Goal: Task Accomplishment & Management: Complete application form

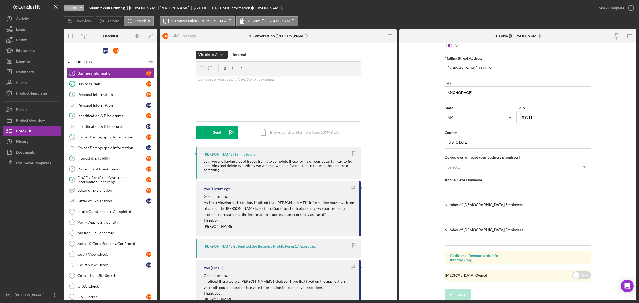
scroll to position [506, 0]
click at [233, 78] on p at bounding box center [279, 79] width 162 height 6
click at [219, 139] on div "Send Icon/icon-invite-send Icon/Document Browse or drag files here (max 100MB t…" at bounding box center [278, 132] width 165 height 13
drag, startPoint x: 205, startPoint y: 129, endPoint x: 195, endPoint y: 130, distance: 9.9
click at [204, 130] on button "Send Icon/icon-invite-send" at bounding box center [217, 132] width 43 height 13
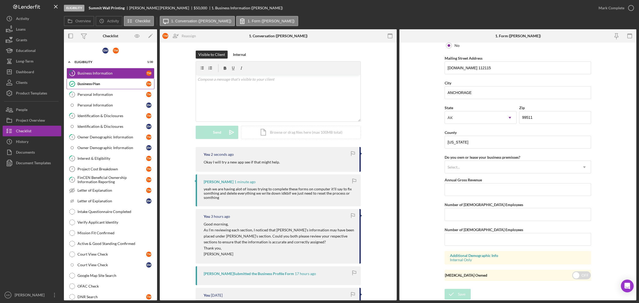
click at [97, 85] on div "Business Plan" at bounding box center [112, 84] width 69 height 4
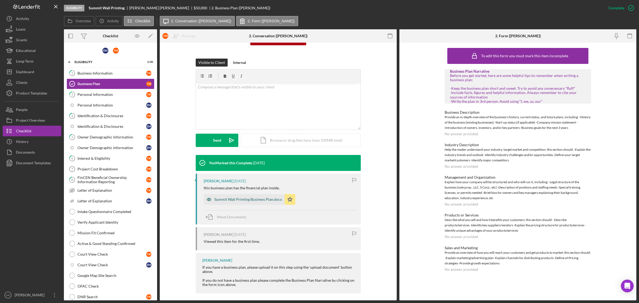
scroll to position [67, 0]
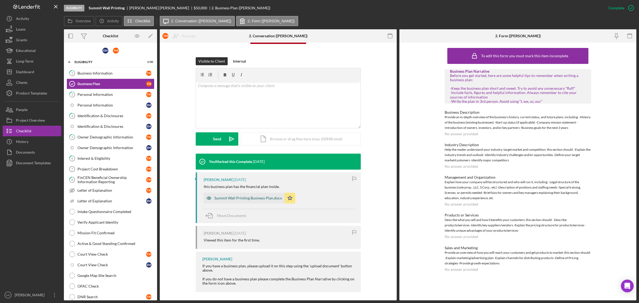
click at [241, 200] on div "Summit Wall Printing Business Plan.docx" at bounding box center [248, 198] width 68 height 4
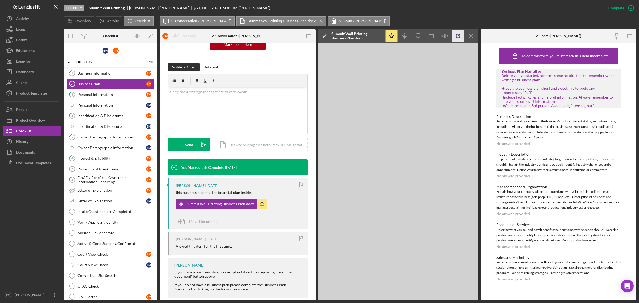
click at [456, 33] on icon "button" at bounding box center [458, 36] width 12 height 12
drag, startPoint x: 108, startPoint y: 101, endPoint x: 112, endPoint y: 102, distance: 4.4
click at [108, 101] on link "Personal Information E M" at bounding box center [111, 105] width 88 height 11
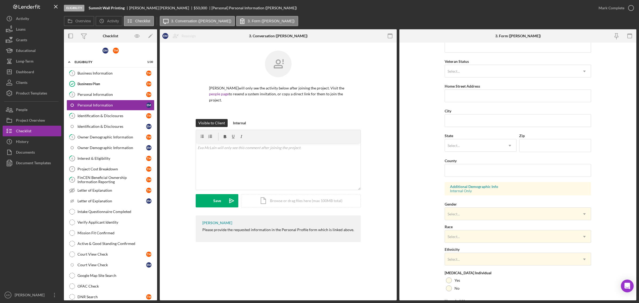
scroll to position [99, 0]
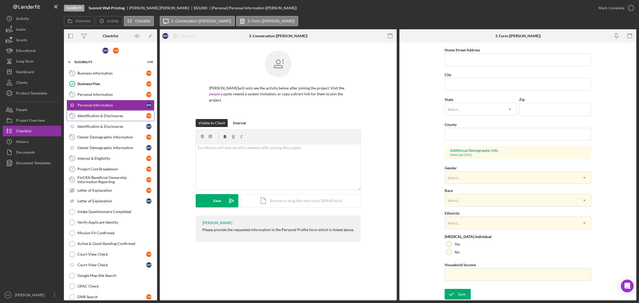
click at [87, 119] on link "4 Identification & Disclosures T M" at bounding box center [111, 116] width 88 height 11
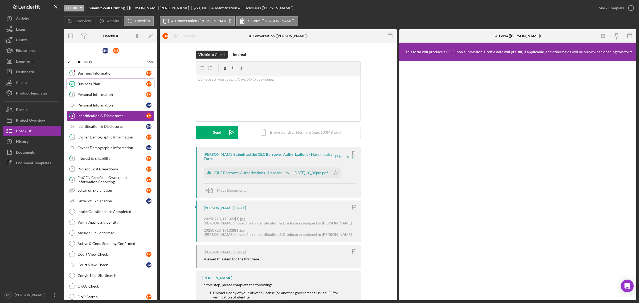
click at [99, 79] on link "Business Plan Business Plan T M" at bounding box center [111, 84] width 88 height 11
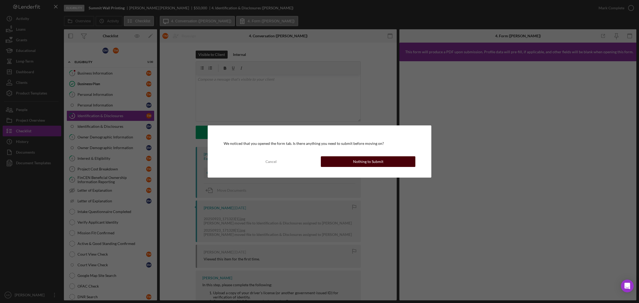
click at [384, 163] on button "Nothing to Submit" at bounding box center [368, 161] width 95 height 11
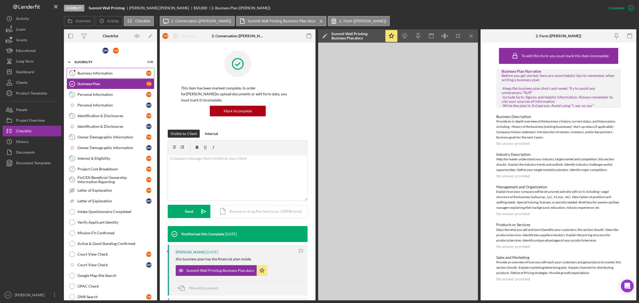
click at [100, 71] on div "Business Information" at bounding box center [112, 73] width 69 height 4
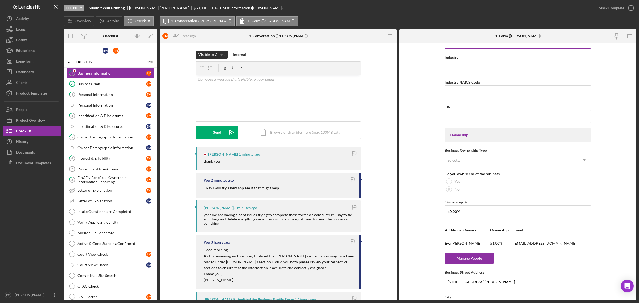
scroll to position [166, 0]
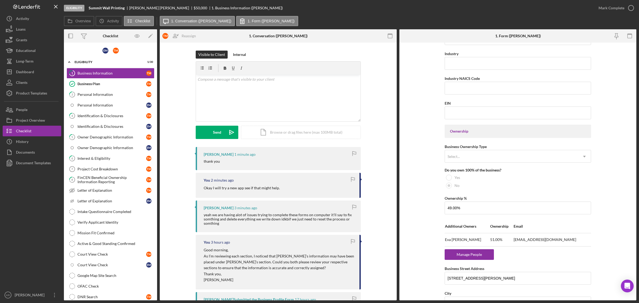
drag, startPoint x: 571, startPoint y: 240, endPoint x: 518, endPoint y: 242, distance: 53.0
click at [518, 242] on td "billingtalkaboutinc@yahoo.com" at bounding box center [553, 239] width 78 height 13
copy td "billingtalkaboutinc@yahoo.com"
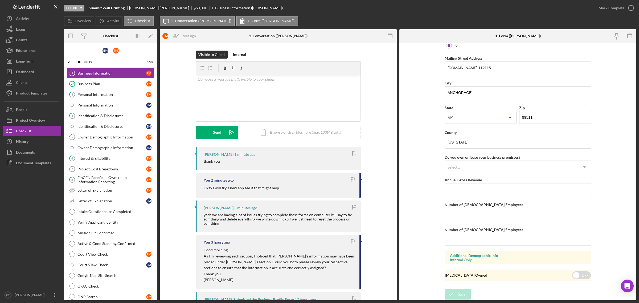
scroll to position [506, 0]
click at [102, 89] on link "3 Personal Information T M" at bounding box center [111, 94] width 88 height 11
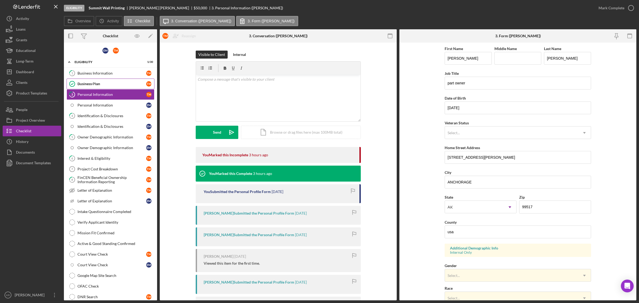
click at [112, 79] on link "Business Plan Business Plan T M" at bounding box center [111, 84] width 88 height 11
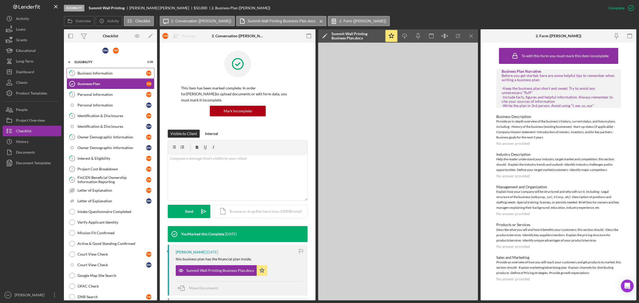
click at [113, 75] on div "Business Information" at bounding box center [112, 73] width 69 height 4
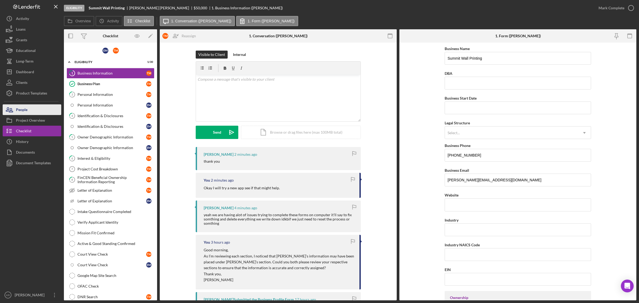
click at [29, 113] on button "People" at bounding box center [32, 109] width 59 height 11
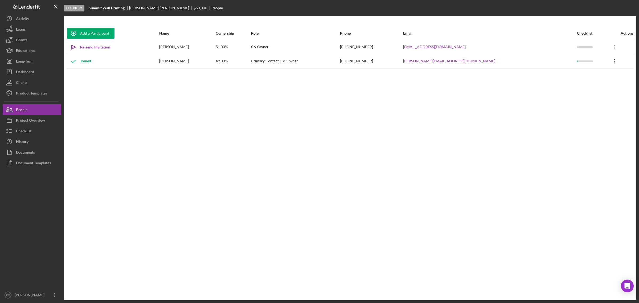
click at [610, 60] on icon "Icon/Overflow" at bounding box center [614, 61] width 13 height 13
click at [580, 59] on div at bounding box center [592, 61] width 30 height 13
click at [608, 47] on icon "Icon/Overflow" at bounding box center [614, 46] width 13 height 13
click at [237, 130] on div "Add a Participant Name Ownership Role Phone Email Checklist Actions Icon/icon-i…" at bounding box center [350, 158] width 573 height 263
click at [51, 124] on button "Project Overview" at bounding box center [32, 120] width 59 height 11
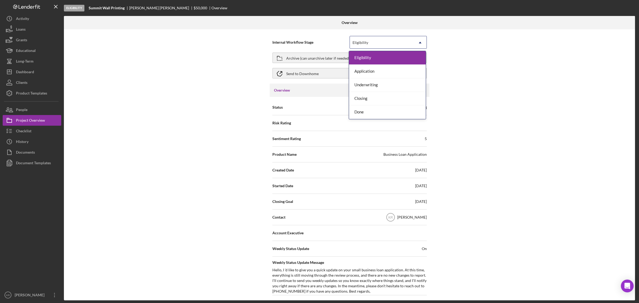
click at [416, 43] on icon "Icon/Dropdown Arrow" at bounding box center [420, 42] width 13 height 13
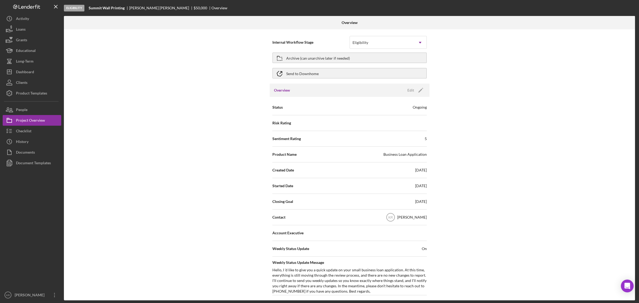
click at [521, 76] on div "Internal Workflow Stage Eligibility Icon/Dropdown Arrow Archive (can unarchive …" at bounding box center [349, 164] width 571 height 271
click at [297, 59] on div "Archive (can unarchive later if needed)" at bounding box center [318, 58] width 64 height 10
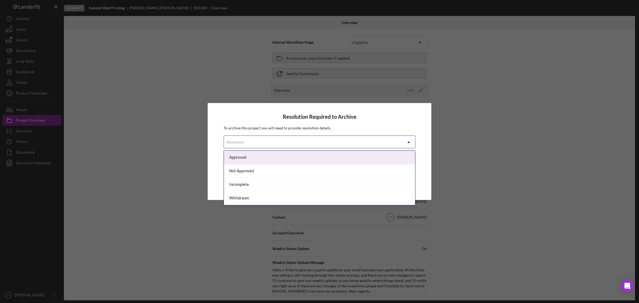
click at [342, 147] on div "Resolution" at bounding box center [313, 142] width 178 height 12
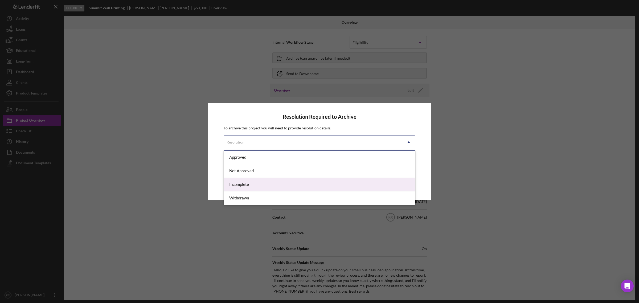
click at [246, 181] on div "Incomplete" at bounding box center [319, 185] width 191 height 14
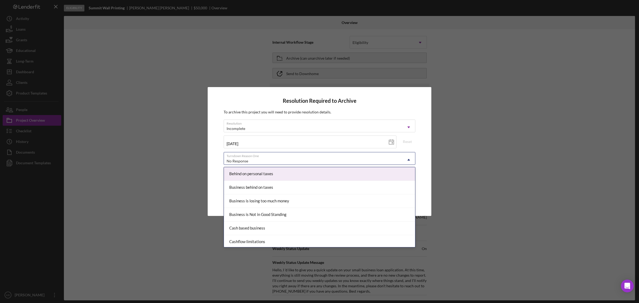
drag, startPoint x: 252, startPoint y: 163, endPoint x: 259, endPoint y: 163, distance: 6.9
click at [252, 164] on div "No Response" at bounding box center [313, 161] width 178 height 12
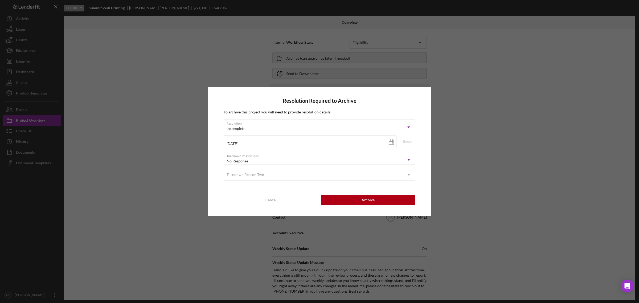
click at [420, 135] on div "Resolution Required to Archive To archive this project you will need to provide…" at bounding box center [320, 151] width 224 height 129
click at [352, 196] on button "Archive" at bounding box center [368, 200] width 95 height 11
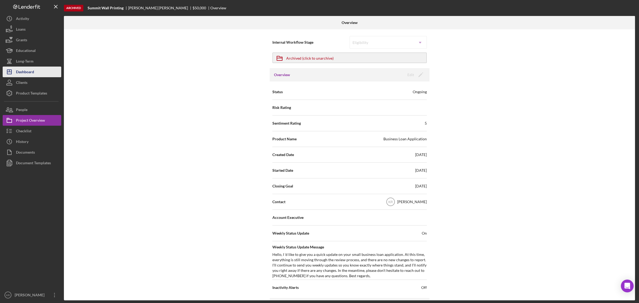
click at [33, 70] on div "Dashboard" at bounding box center [25, 73] width 18 height 12
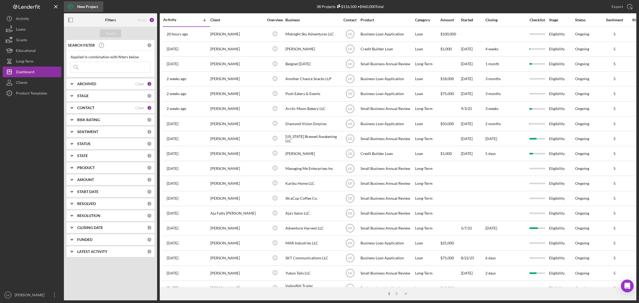
click at [91, 6] on div "New Project" at bounding box center [87, 6] width 21 height 11
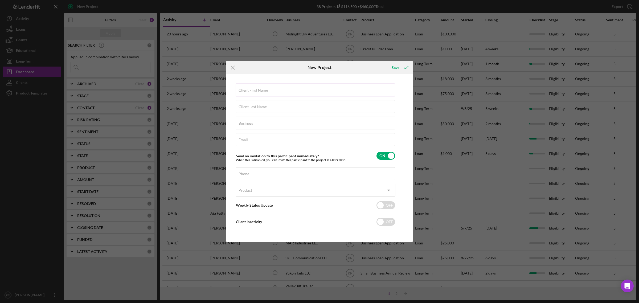
click at [290, 88] on div "Client First Name Required" at bounding box center [316, 90] width 160 height 13
type input "Timothy"
type input "McLain"
type input "Summit Wall Printing LLC"
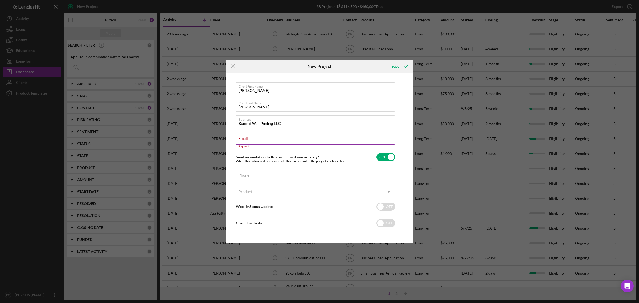
click at [269, 141] on input "Email" at bounding box center [316, 138] width 160 height 13
paste input "tim.mclain907@gmail.com"
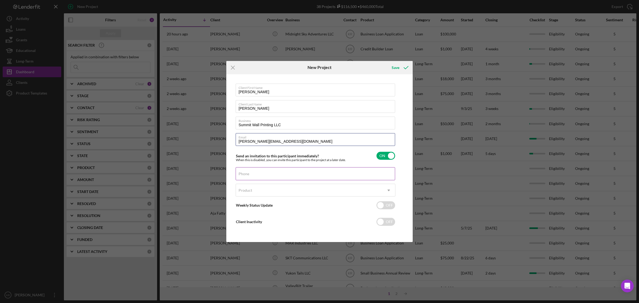
type input "tim.mclain907@gmail.com"
click at [267, 176] on input "Phone" at bounding box center [316, 173] width 160 height 13
type input "(907) 744-2709"
click at [318, 189] on div "Product" at bounding box center [309, 190] width 147 height 12
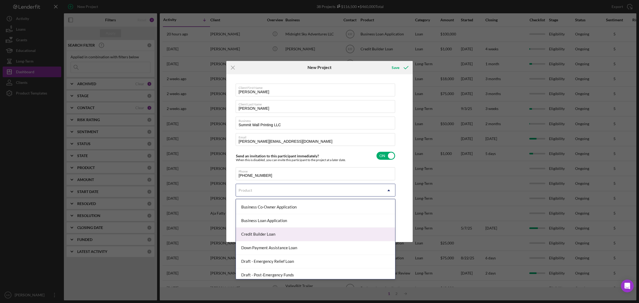
scroll to position [33, 0]
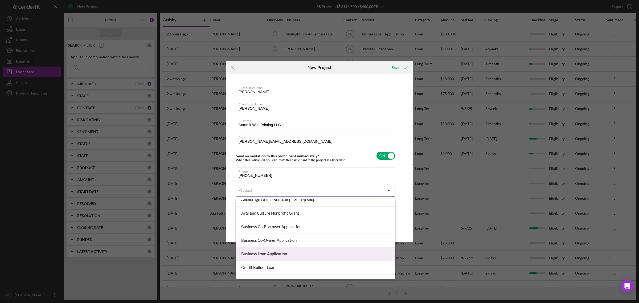
click at [271, 256] on div "Business Loan Application" at bounding box center [315, 254] width 159 height 14
checkbox input "true"
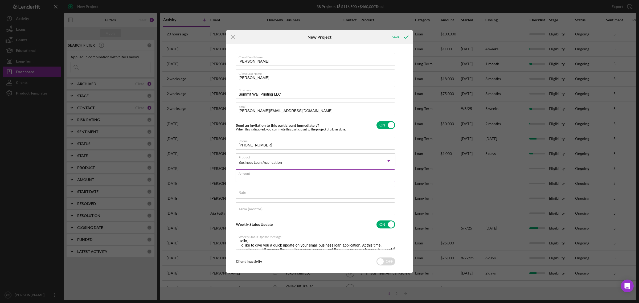
click at [278, 174] on div "Amount" at bounding box center [316, 175] width 160 height 13
click at [256, 172] on div "Amount Required" at bounding box center [316, 177] width 160 height 16
click at [256, 173] on div "Amount Required" at bounding box center [316, 177] width 160 height 16
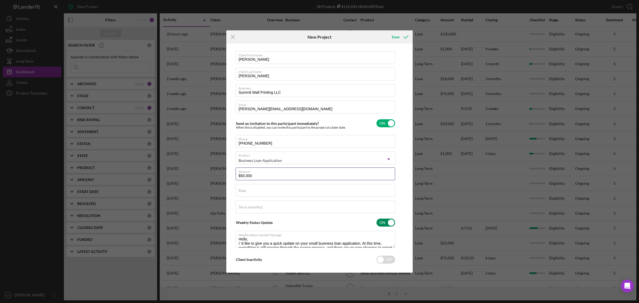
scroll to position [0, 0]
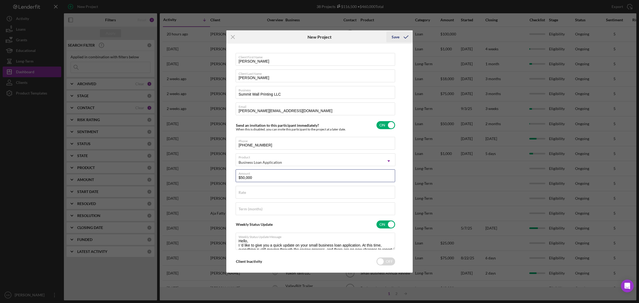
type input "$50,000"
click at [398, 38] on div "Save" at bounding box center [396, 37] width 8 height 11
checkbox input "false"
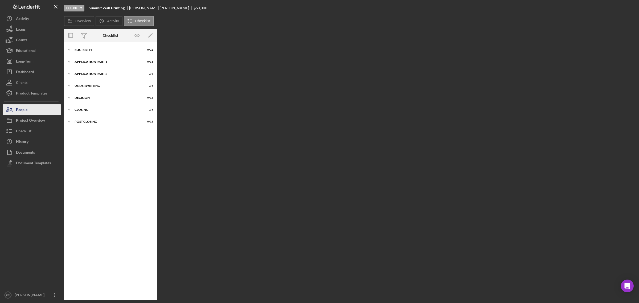
click at [36, 108] on button "People" at bounding box center [32, 109] width 59 height 11
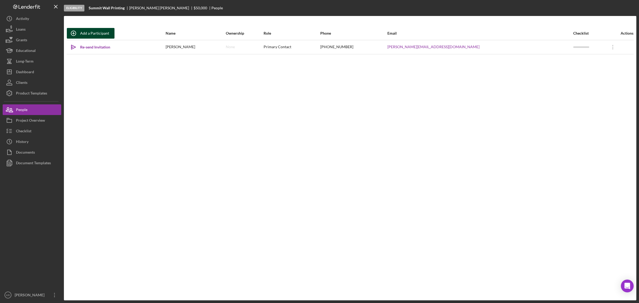
click at [92, 29] on div "Add a Participant" at bounding box center [94, 33] width 29 height 11
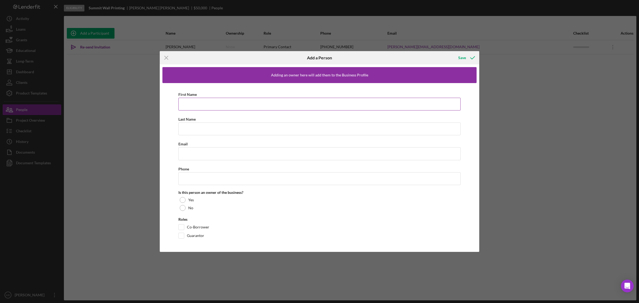
click at [203, 107] on input "First Name" at bounding box center [319, 104] width 282 height 13
type input "e"
type input "Eva"
type input "McLain"
click at [257, 152] on input "Email" at bounding box center [319, 153] width 282 height 13
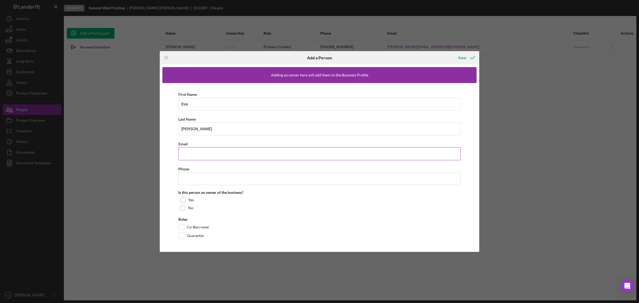
paste input "billingtalkaboutinc@yahoo.com"
type input "billingtalkaboutinc@yahoo.com"
click at [222, 179] on input "Phone" at bounding box center [319, 178] width 282 height 13
click at [171, 174] on div "First Name Eva Last Name McLain Email billingtalkaboutinc@yahoo.com Phone Is th…" at bounding box center [319, 166] width 314 height 166
click at [181, 201] on div at bounding box center [183, 200] width 6 height 6
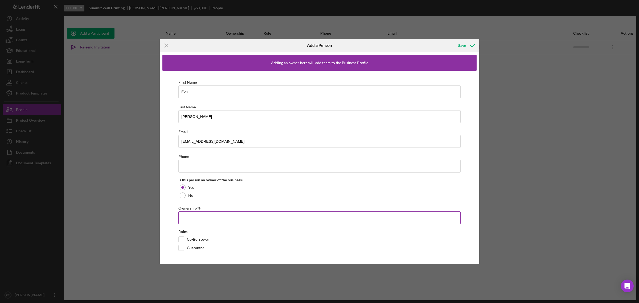
click at [192, 221] on input "Ownership %" at bounding box center [319, 218] width 282 height 13
type input "51.00%"
click at [258, 238] on div "Co-Borrower" at bounding box center [319, 241] width 282 height 9
click at [464, 43] on div "Save" at bounding box center [462, 45] width 8 height 11
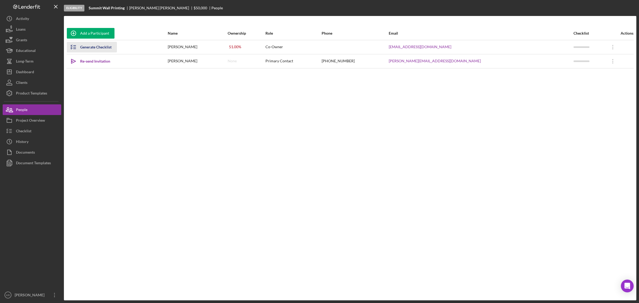
click at [95, 47] on div "Generate Checklist" at bounding box center [95, 47] width 31 height 11
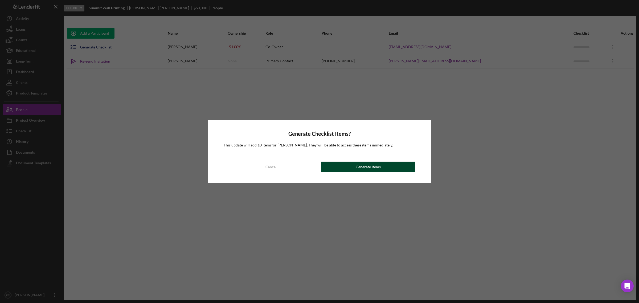
click at [364, 167] on div "Generate Items" at bounding box center [368, 167] width 25 height 11
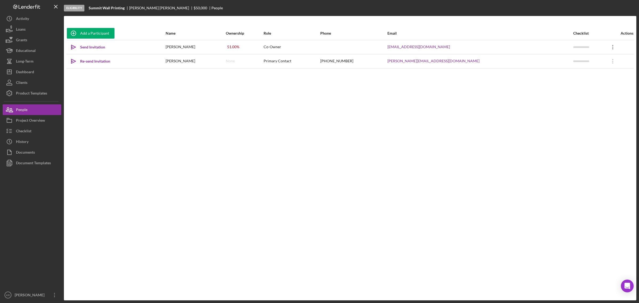
click at [607, 45] on icon "Icon/Overflow" at bounding box center [613, 46] width 13 height 13
click at [578, 61] on div "Icon/Edit Edit" at bounding box center [583, 60] width 59 height 11
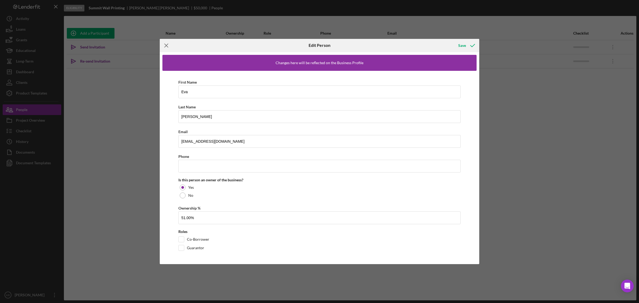
click at [165, 42] on icon "Icon/Menu Close" at bounding box center [166, 45] width 13 height 13
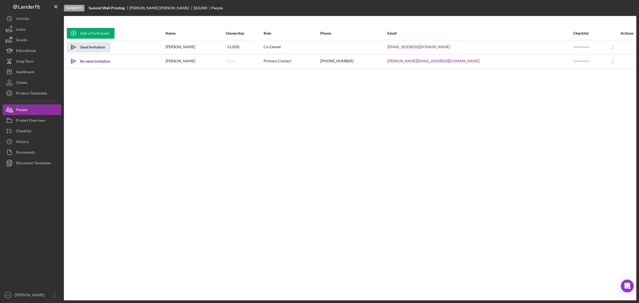
click at [93, 45] on div "Send Invitation" at bounding box center [92, 47] width 25 height 11
click at [610, 47] on icon "Icon/Overflow" at bounding box center [613, 46] width 13 height 13
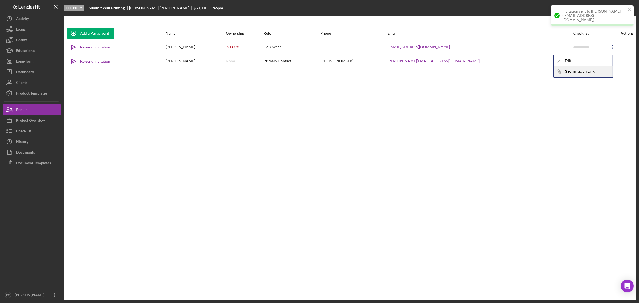
click at [590, 71] on button "Icon/Link Get Invitation Link" at bounding box center [583, 71] width 59 height 11
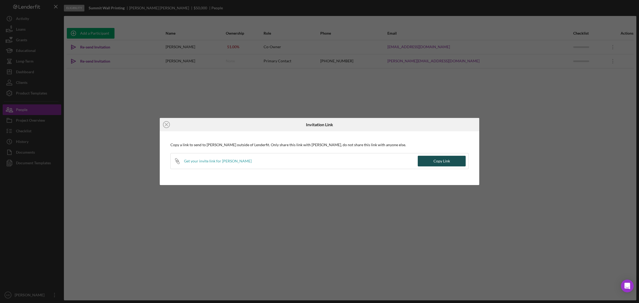
click at [429, 162] on button "Copy Link" at bounding box center [442, 161] width 48 height 11
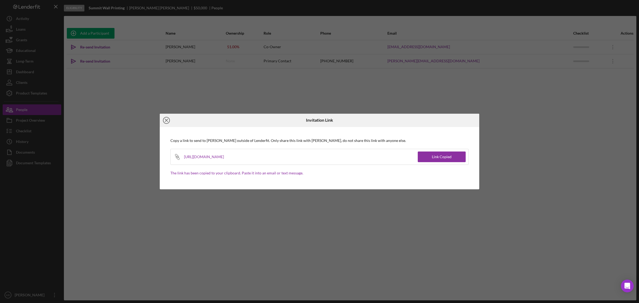
click at [165, 119] on icon "Icon/Close" at bounding box center [166, 120] width 13 height 13
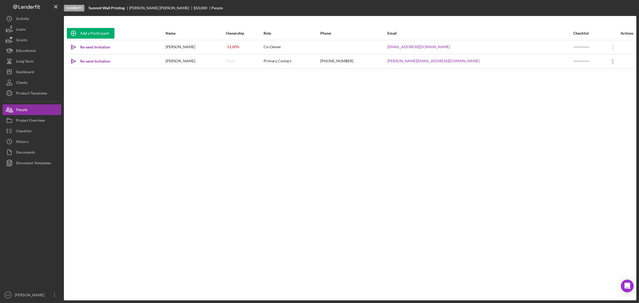
click at [607, 60] on icon "Icon/Overflow" at bounding box center [613, 61] width 13 height 13
click at [586, 72] on button "Icon/Link Get Invitation Link" at bounding box center [582, 71] width 59 height 11
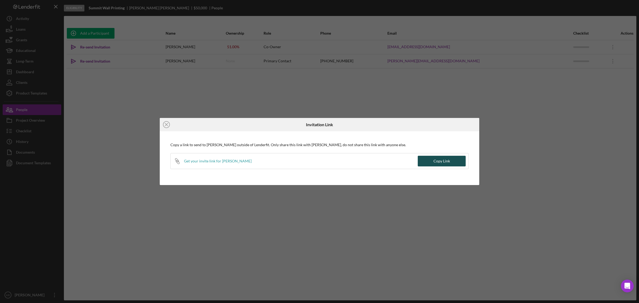
click at [428, 166] on div "Icon/Link Get your invite link for Timothy McLain Copy Link" at bounding box center [319, 161] width 298 height 16
click at [433, 161] on button "Copy Link" at bounding box center [442, 161] width 48 height 11
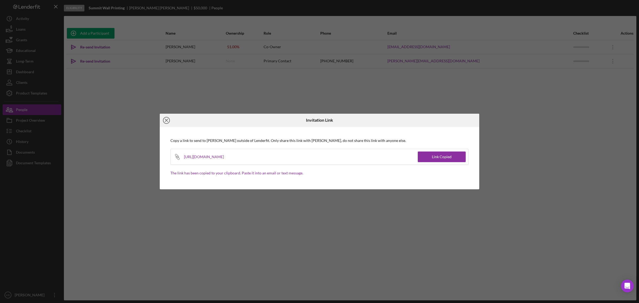
click at [168, 118] on icon "Icon/Close" at bounding box center [166, 120] width 13 height 13
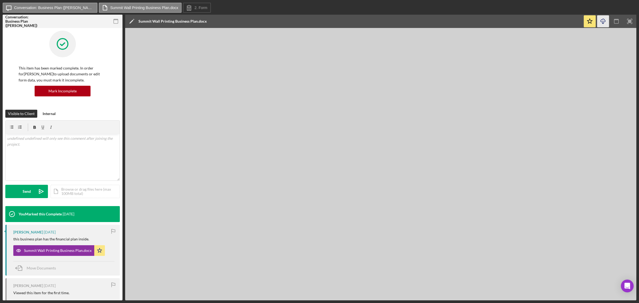
click at [600, 19] on icon "Icon/Download" at bounding box center [604, 21] width 12 height 12
